Goal: Task Accomplishment & Management: Use online tool/utility

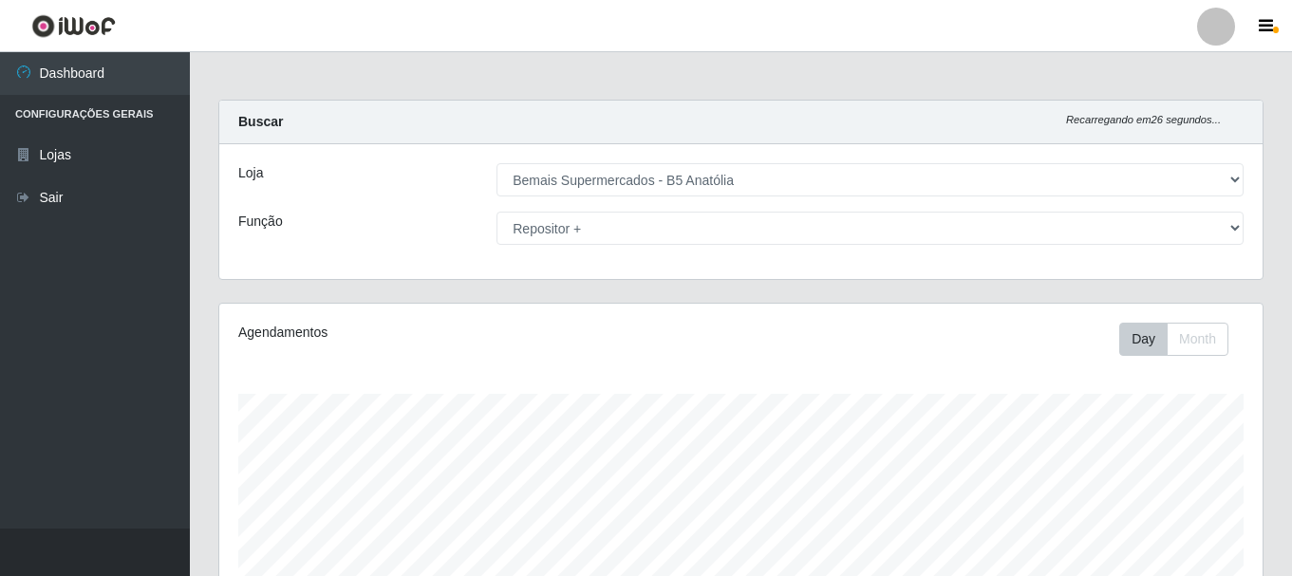
select select "405"
select select "82"
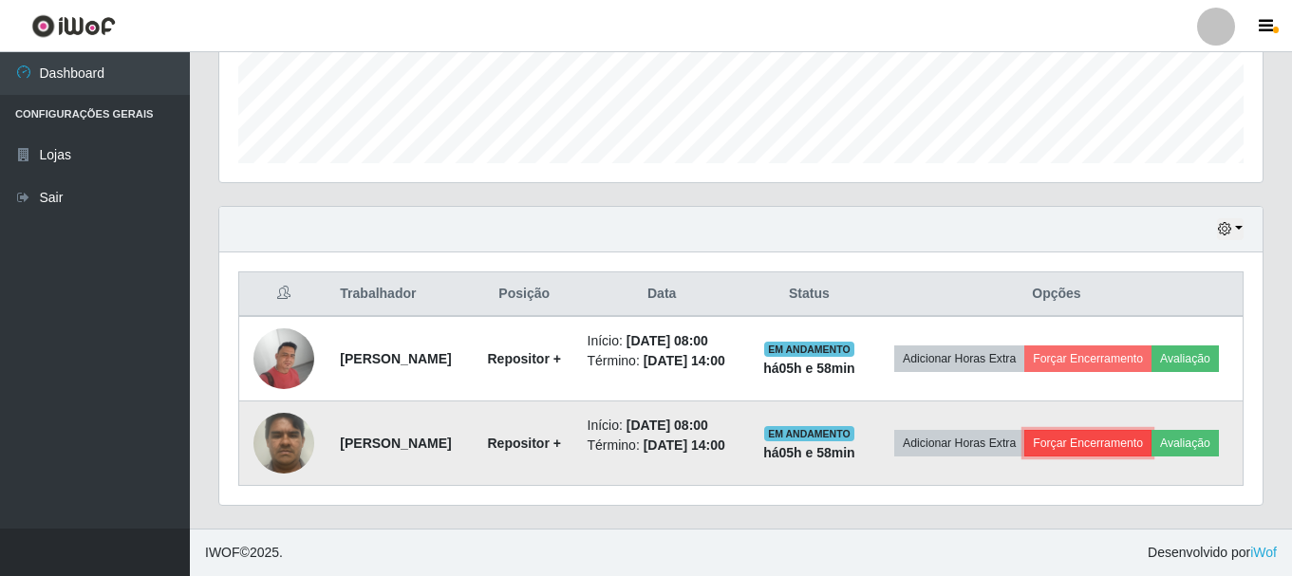
drag, startPoint x: 0, startPoint y: 0, endPoint x: 1146, endPoint y: 430, distance: 1223.8
click at [1146, 430] on button "Forçar Encerramento" at bounding box center [1087, 443] width 127 height 27
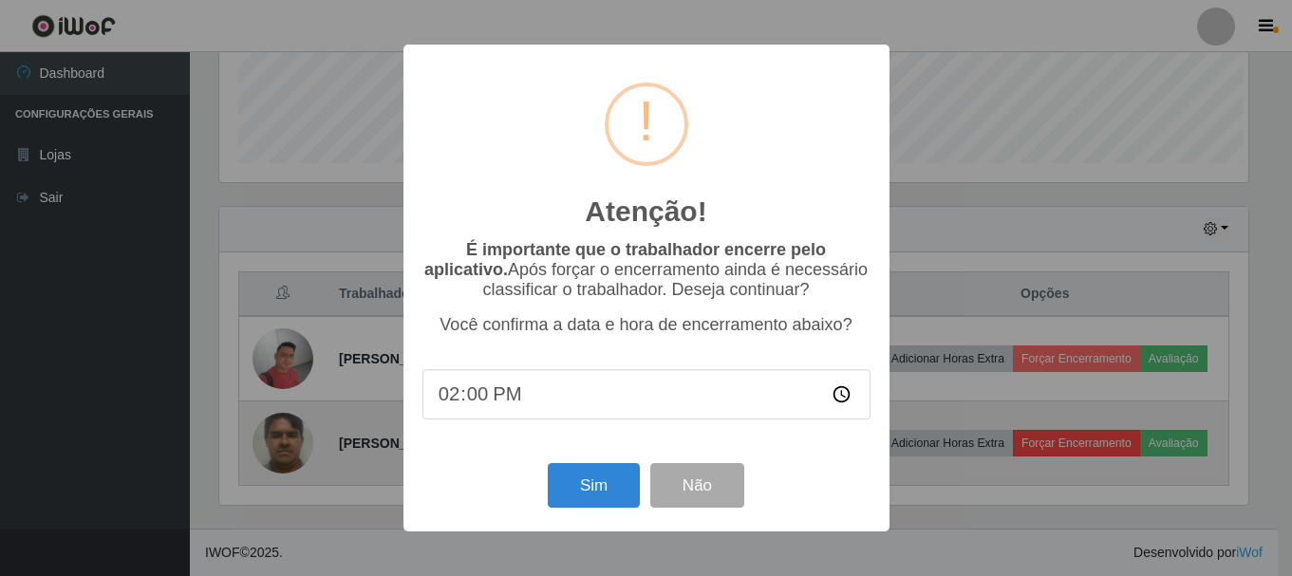
scroll to position [394, 1034]
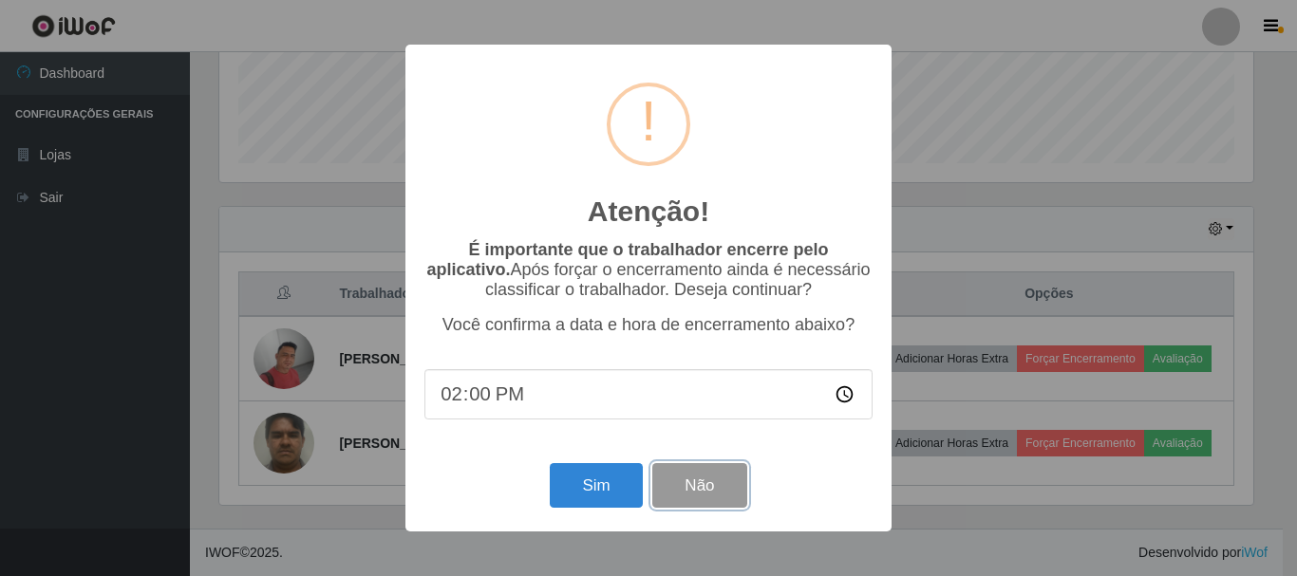
click at [738, 490] on button "Não" at bounding box center [699, 485] width 94 height 45
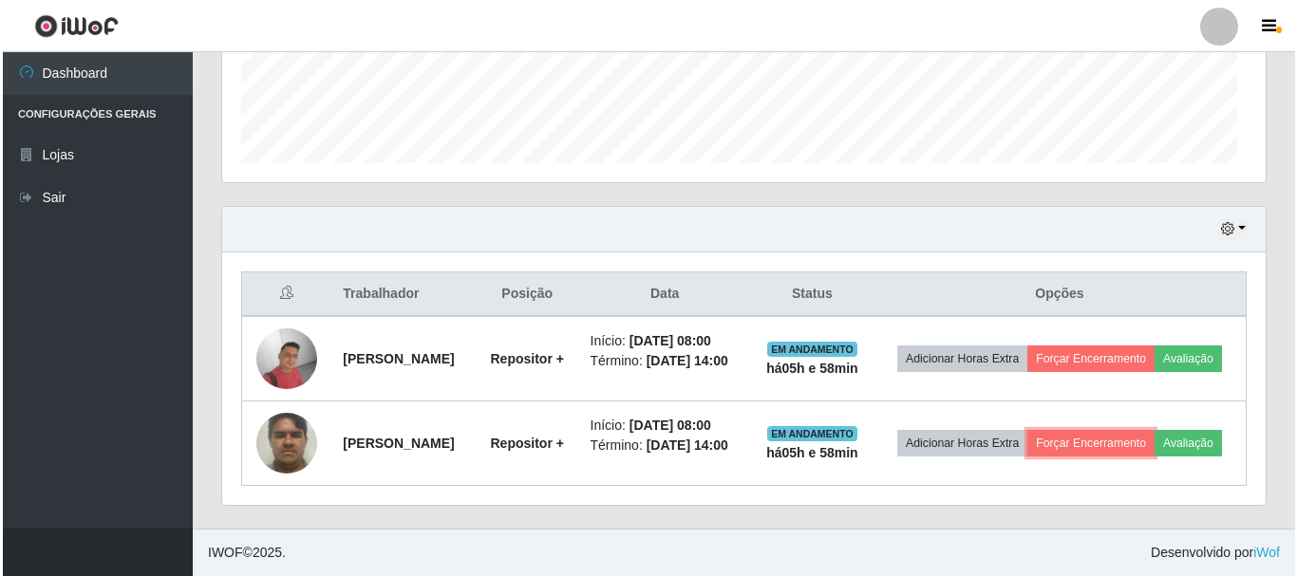
scroll to position [394, 1043]
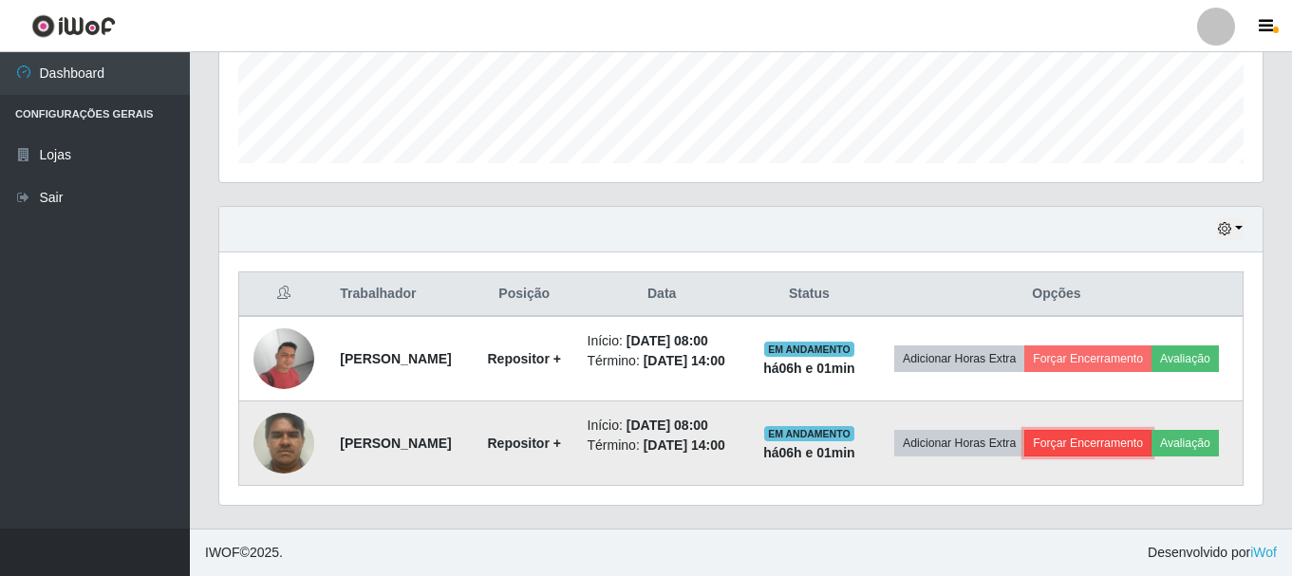
click at [1115, 430] on button "Forçar Encerramento" at bounding box center [1087, 443] width 127 height 27
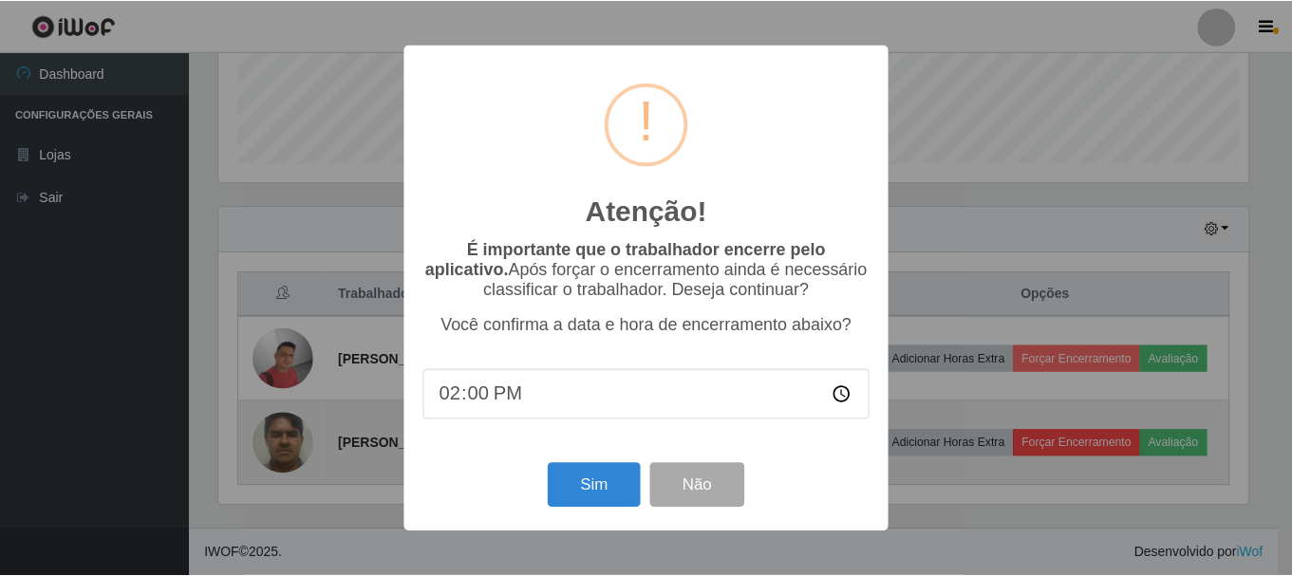
scroll to position [394, 1034]
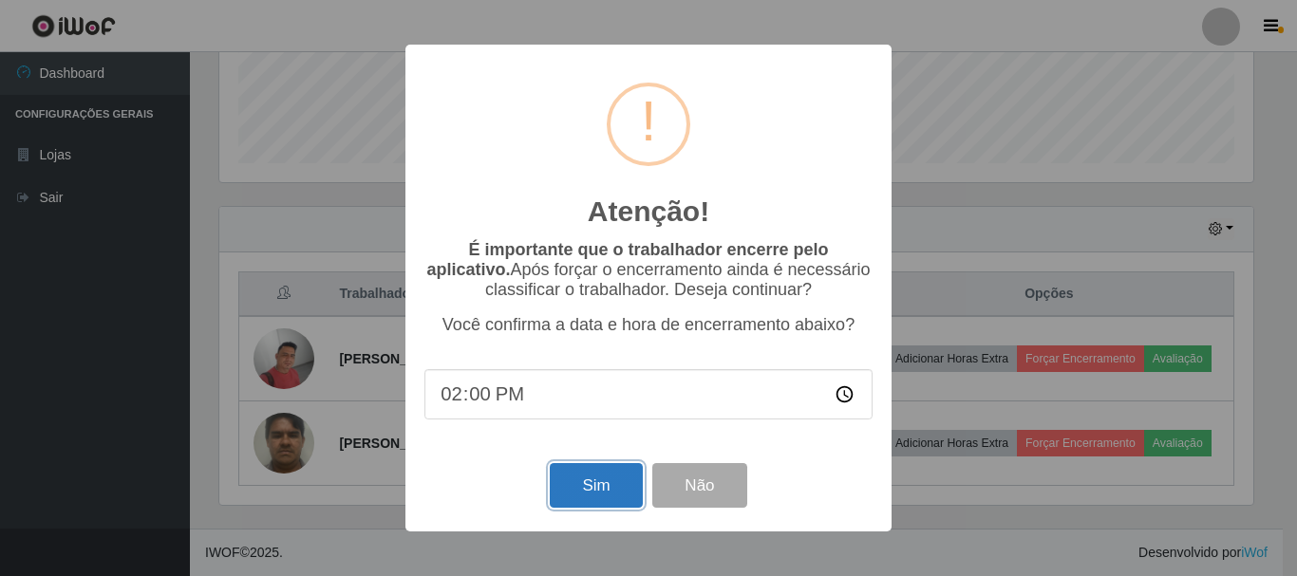
click at [608, 502] on button "Sim" at bounding box center [596, 485] width 92 height 45
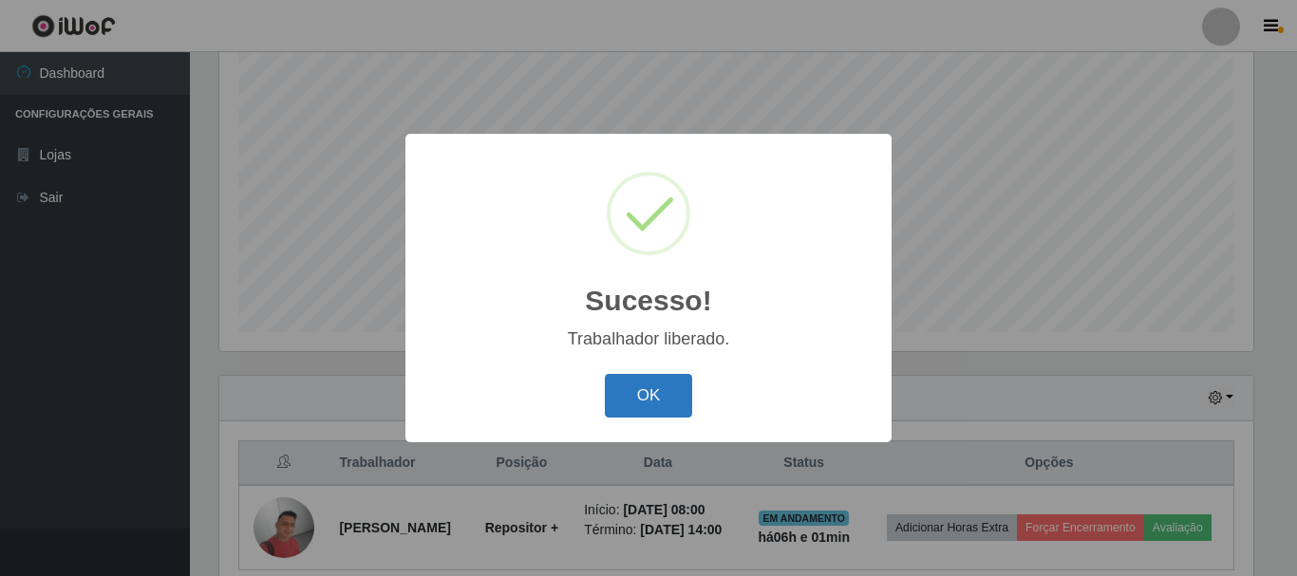
click at [642, 400] on button "OK" at bounding box center [649, 396] width 88 height 45
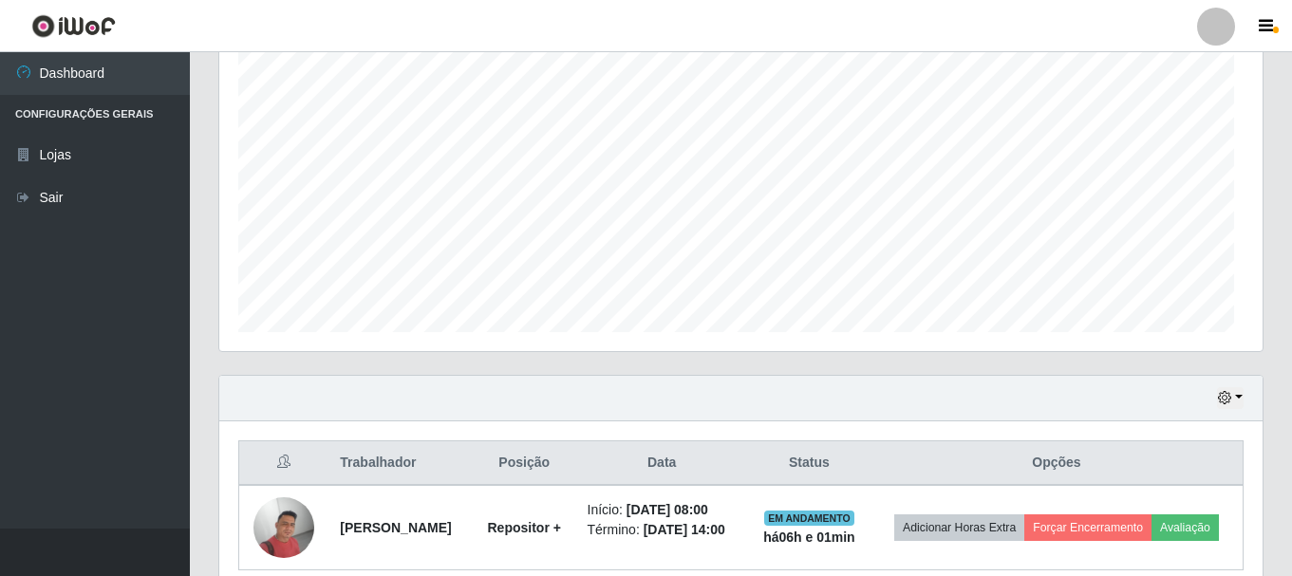
scroll to position [394, 1043]
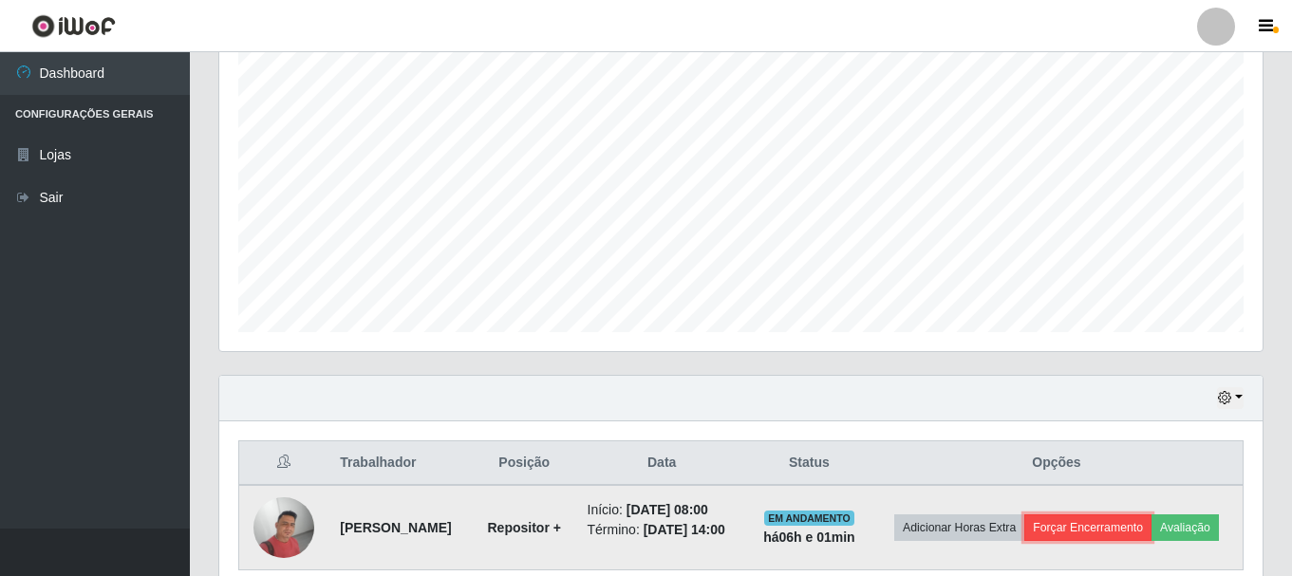
click at [1132, 528] on button "Forçar Encerramento" at bounding box center [1087, 527] width 127 height 27
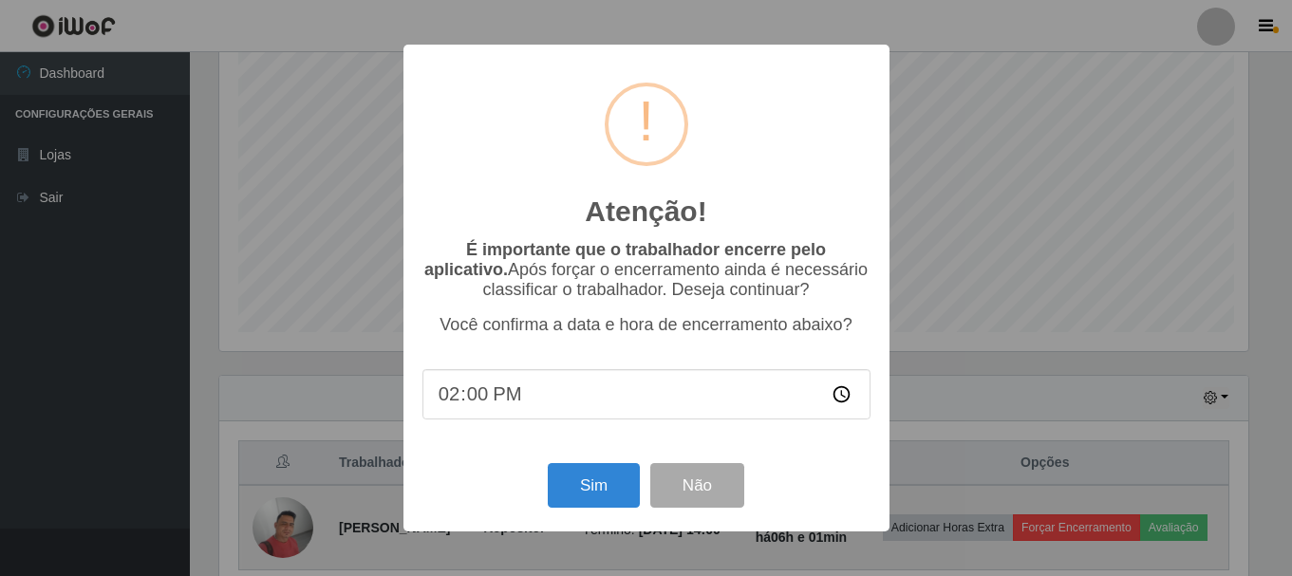
scroll to position [394, 1034]
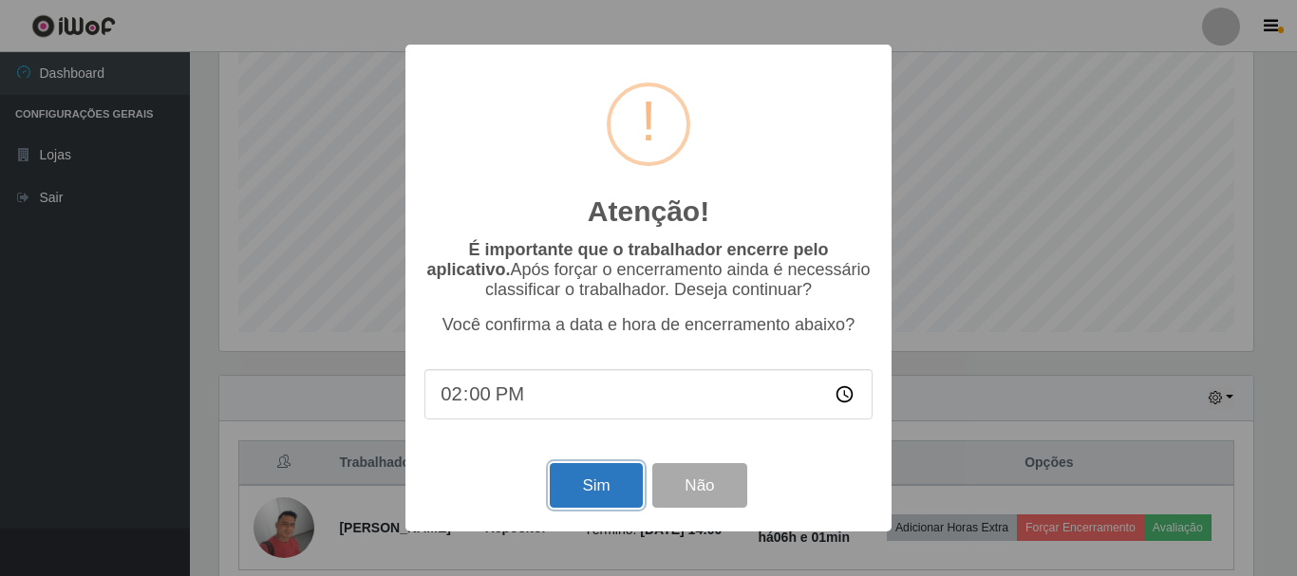
click at [617, 497] on button "Sim" at bounding box center [596, 485] width 92 height 45
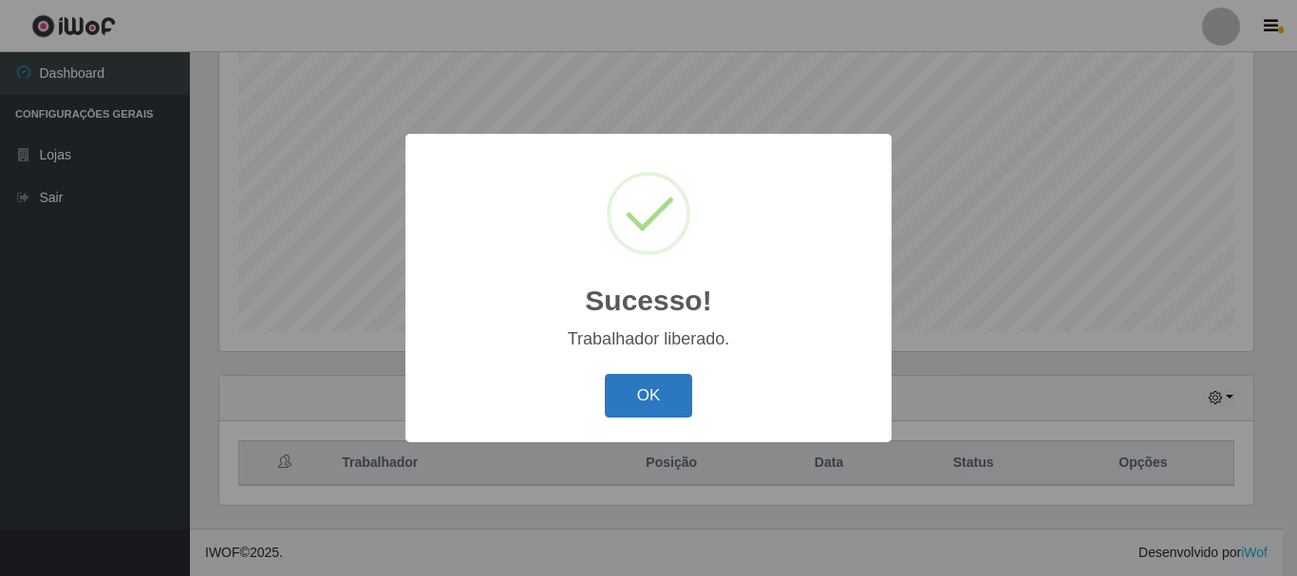
drag, startPoint x: 660, startPoint y: 389, endPoint x: 648, endPoint y: 389, distance: 11.4
click at [659, 389] on button "OK" at bounding box center [649, 396] width 88 height 45
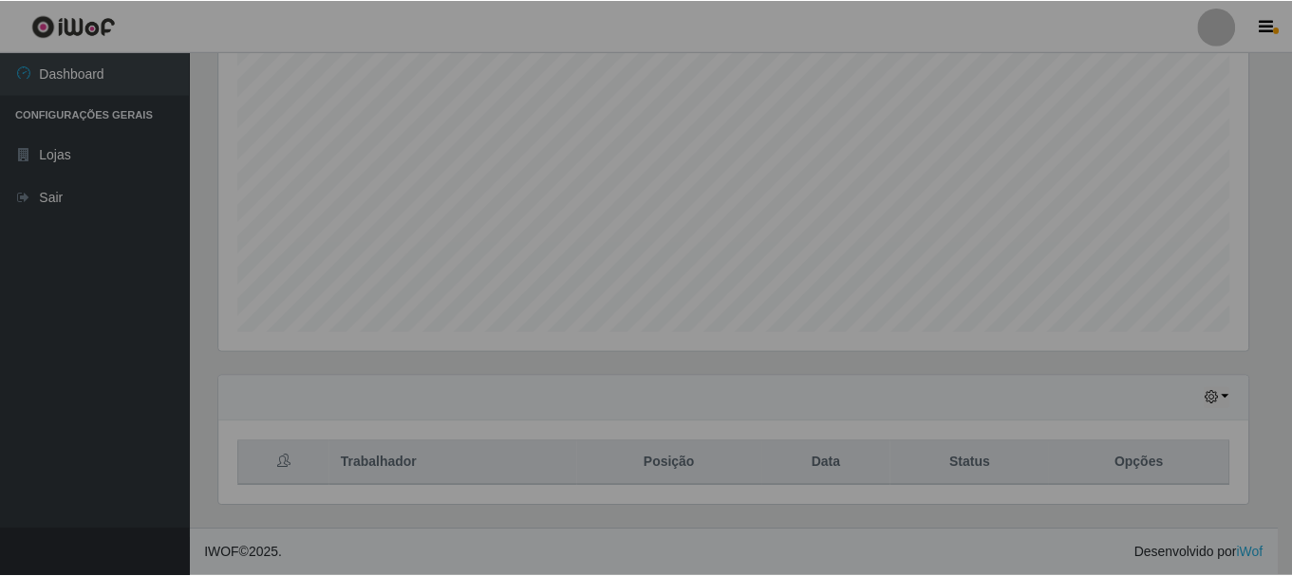
scroll to position [394, 1043]
